Goal: Information Seeking & Learning: Find specific fact

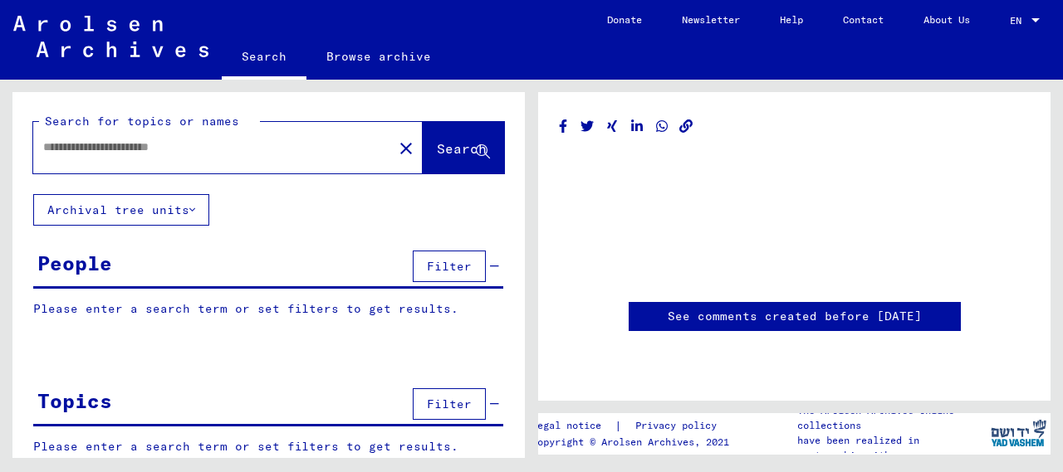
type input "********"
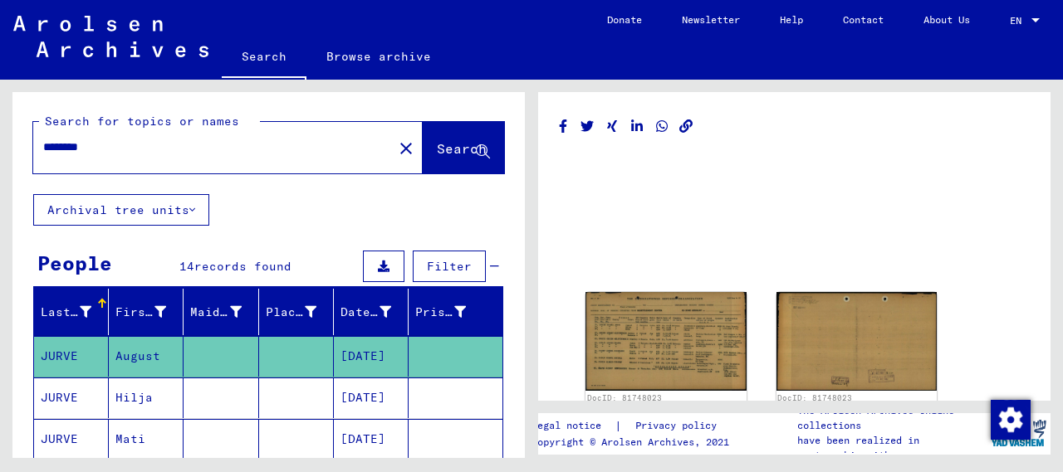
drag, startPoint x: 140, startPoint y: 144, endPoint x: 24, endPoint y: 146, distance: 116.3
click at [24, 146] on div "Search for topics or names ******** close Search" at bounding box center [268, 143] width 512 height 102
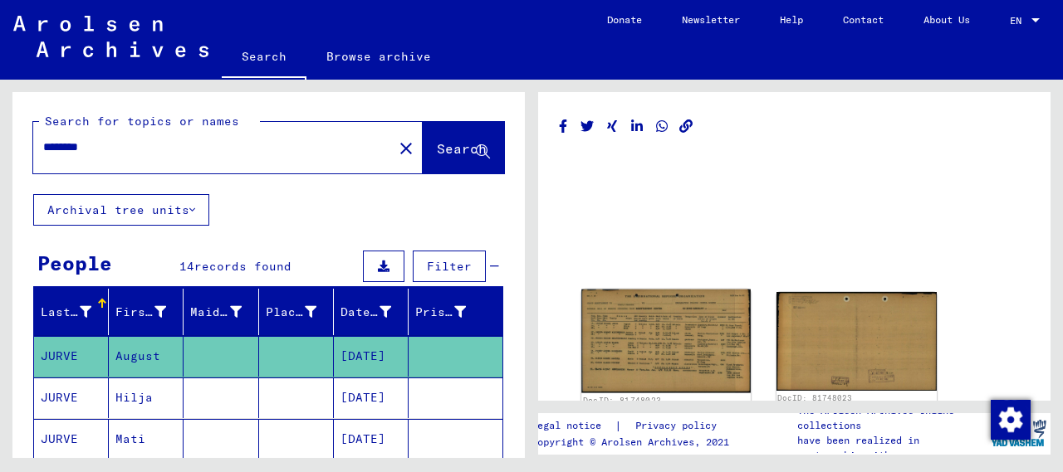
click at [656, 322] on img at bounding box center [665, 342] width 169 height 104
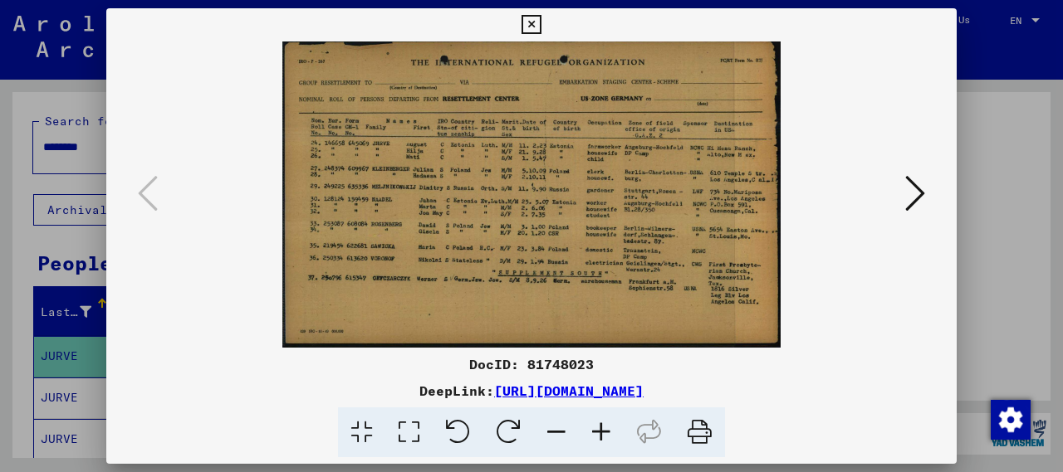
click at [604, 436] on icon at bounding box center [601, 433] width 45 height 51
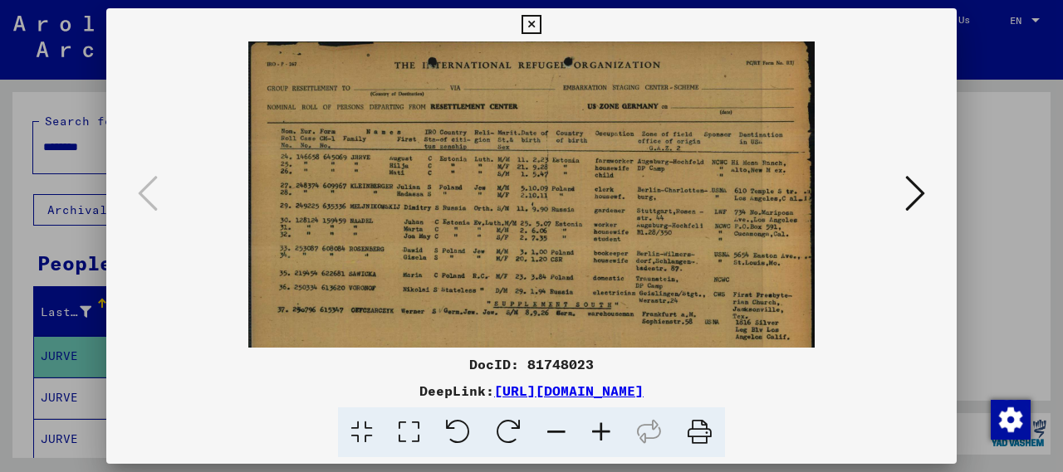
click at [604, 436] on icon at bounding box center [601, 433] width 45 height 51
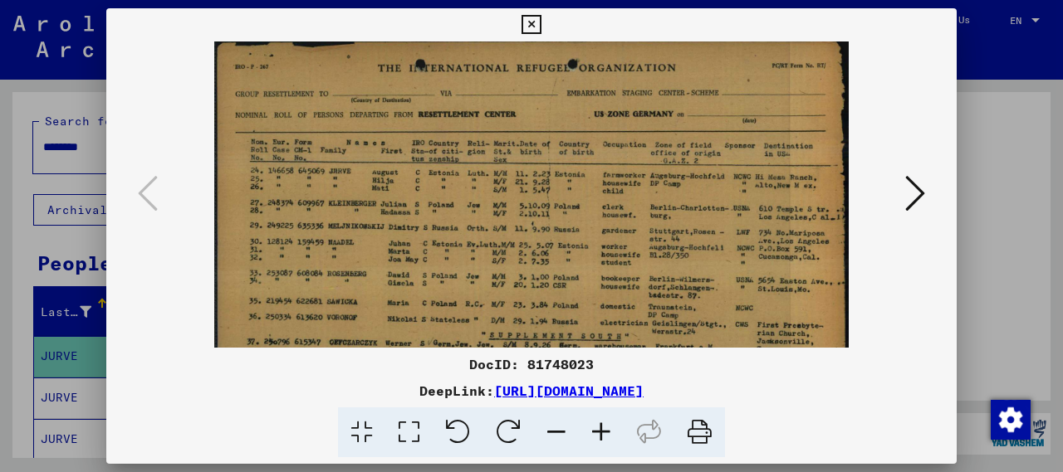
click at [923, 184] on icon at bounding box center [915, 194] width 20 height 40
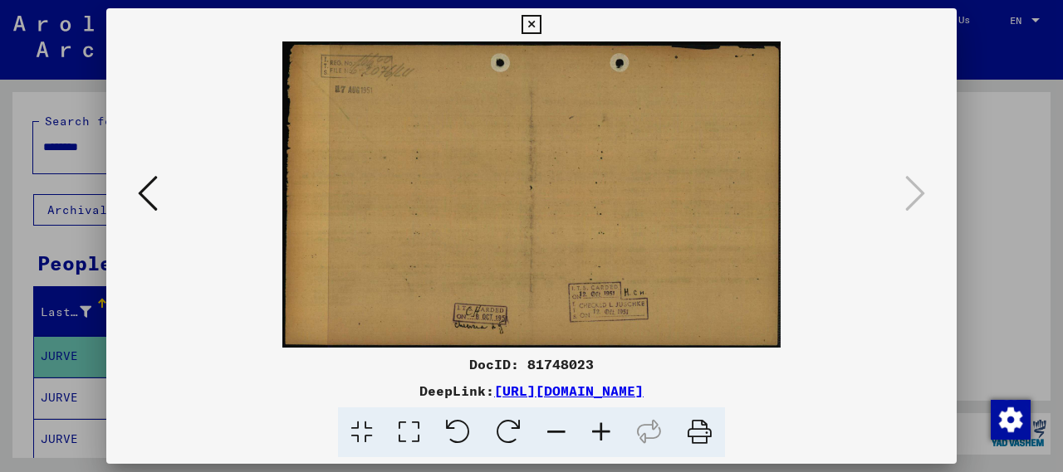
click at [152, 201] on icon at bounding box center [148, 194] width 20 height 40
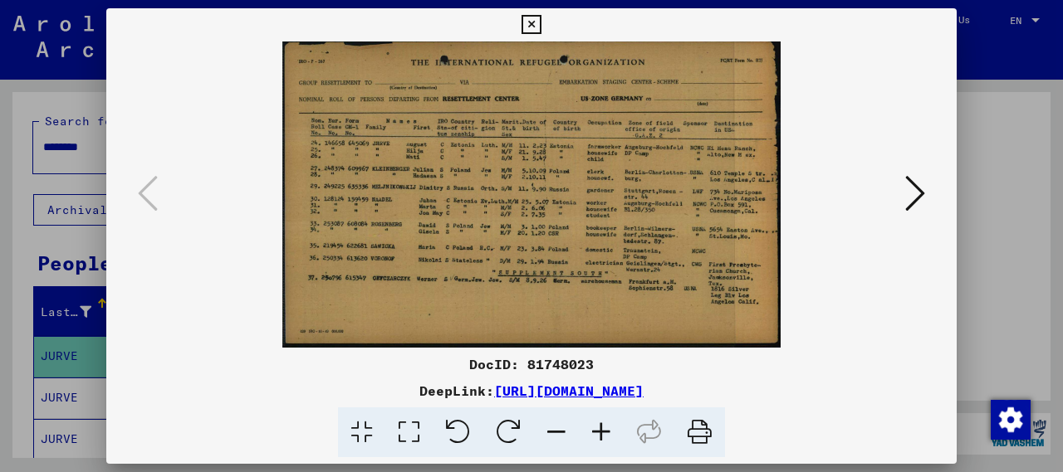
click at [983, 221] on div at bounding box center [531, 236] width 1063 height 472
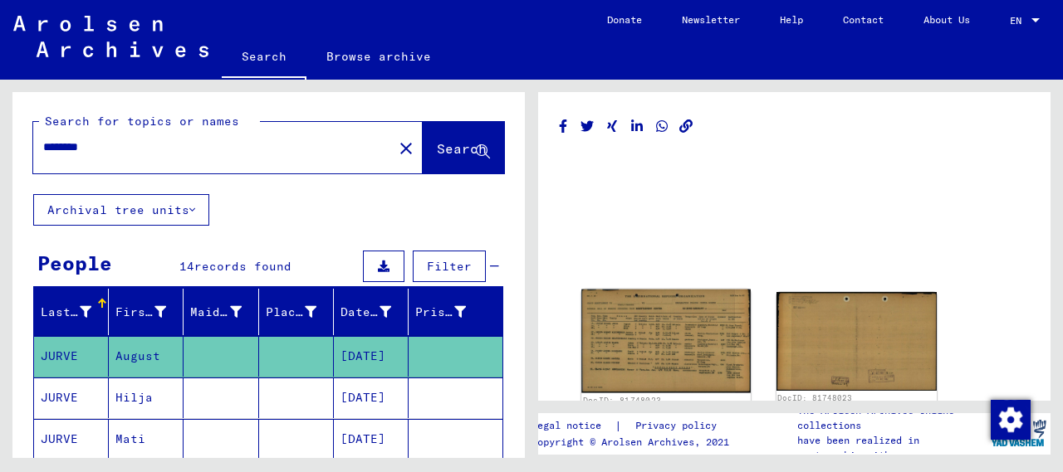
click at [628, 336] on img at bounding box center [665, 342] width 169 height 104
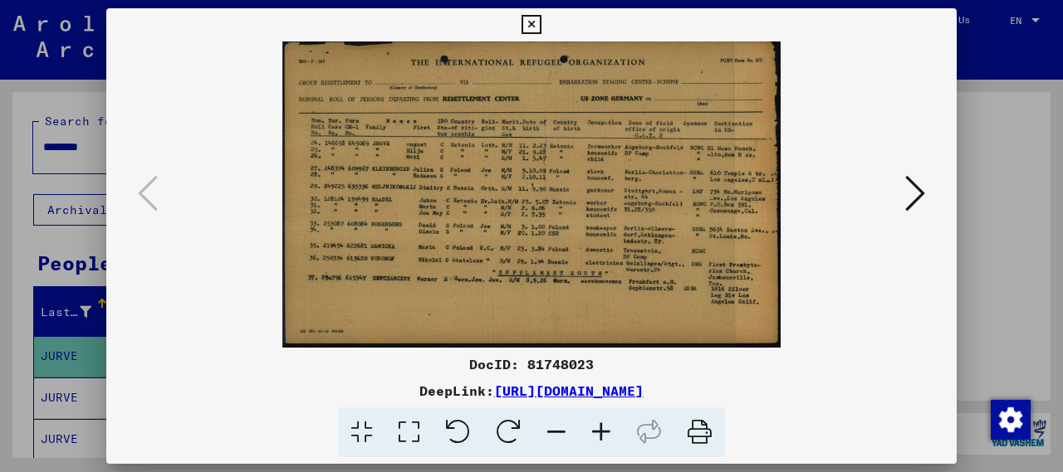
click at [590, 431] on icon at bounding box center [601, 433] width 45 height 51
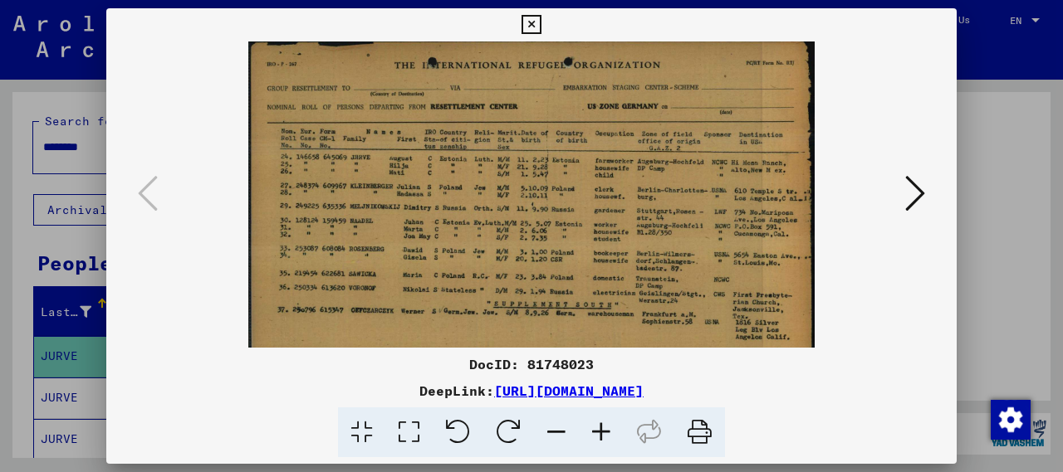
click at [597, 431] on icon at bounding box center [601, 433] width 45 height 51
